Goal: Learn about a topic: Learn about a topic

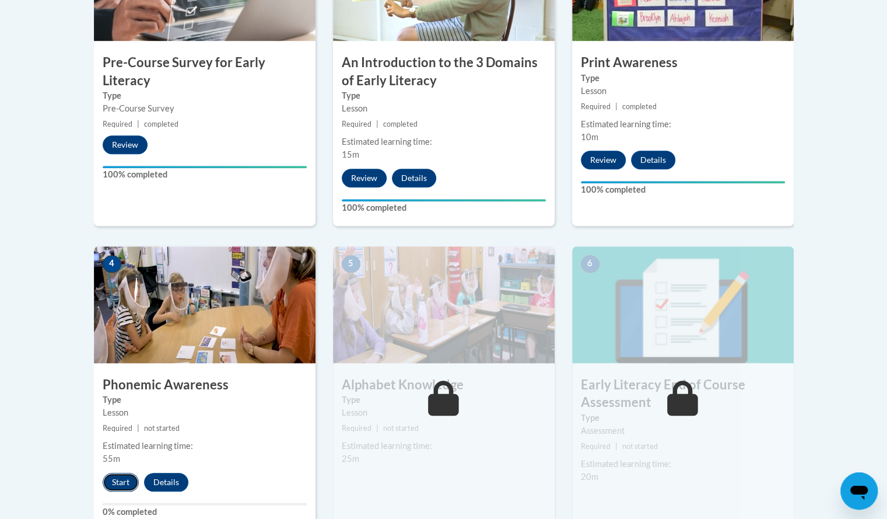
click at [125, 481] on button "Start" at bounding box center [121, 482] width 36 height 19
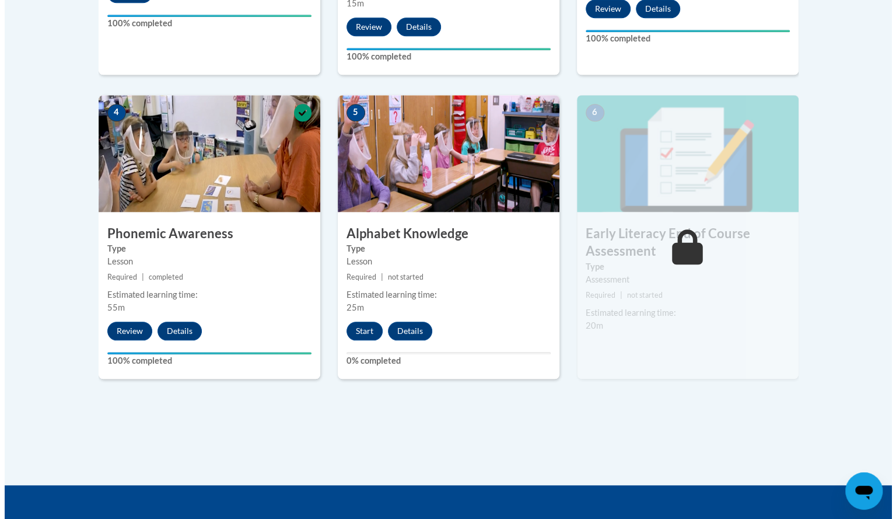
scroll to position [620, 0]
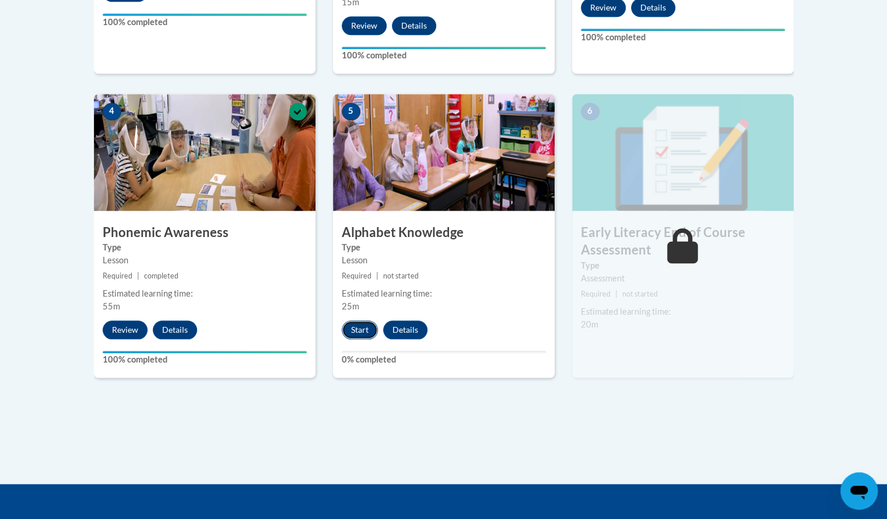
click at [363, 326] on button "Start" at bounding box center [360, 329] width 36 height 19
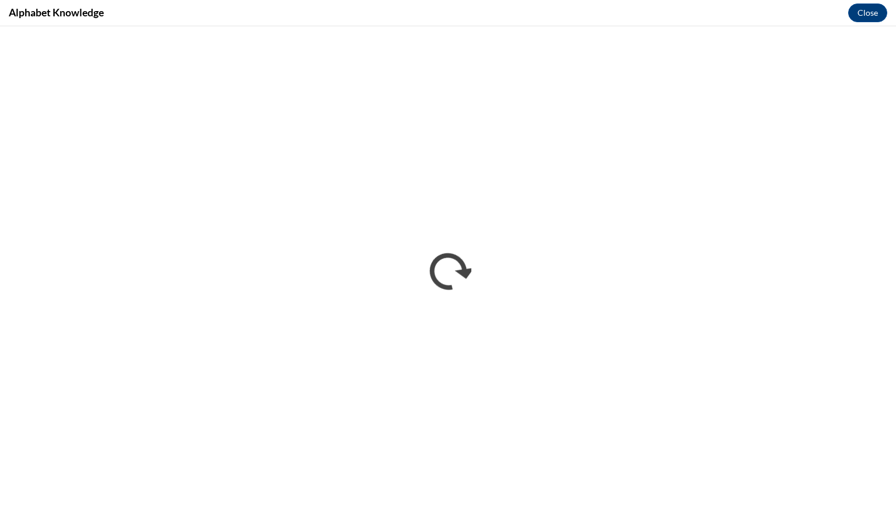
scroll to position [0, 0]
